Goal: Task Accomplishment & Management: Use online tool/utility

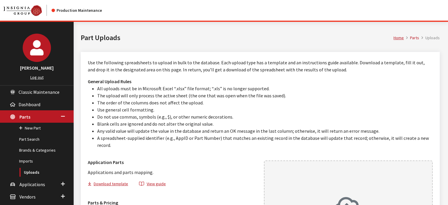
scroll to position [88, 0]
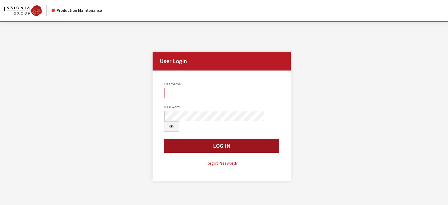
type input "kdart"
click at [228, 138] on button "Log In" at bounding box center [221, 145] width 115 height 14
